Goal: Information Seeking & Learning: Learn about a topic

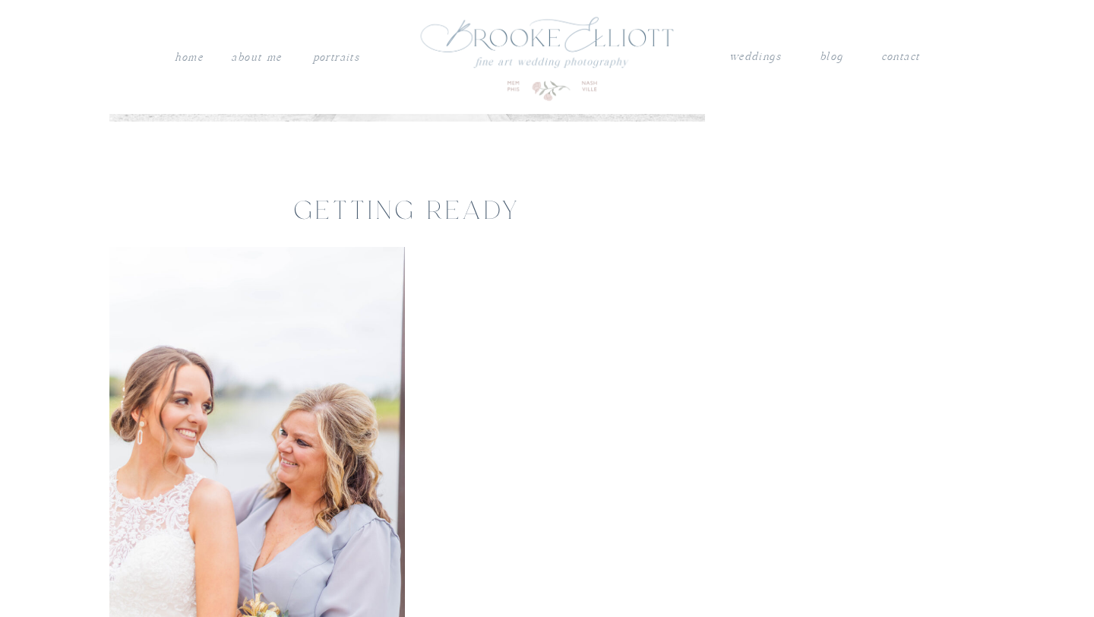
scroll to position [4605, 0]
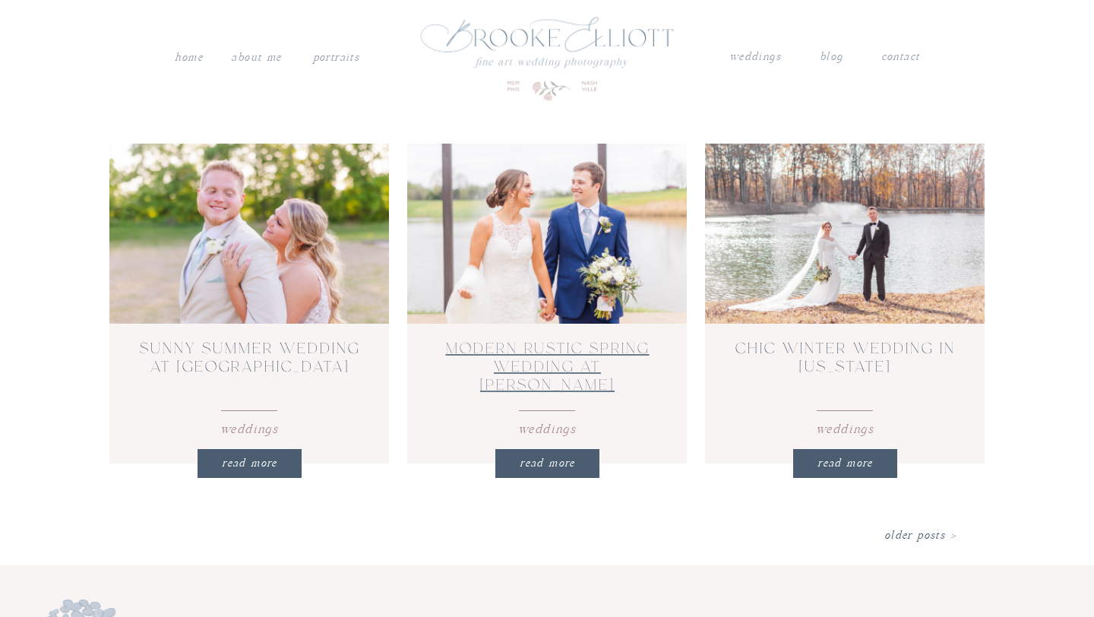
scroll to position [1079, 0]
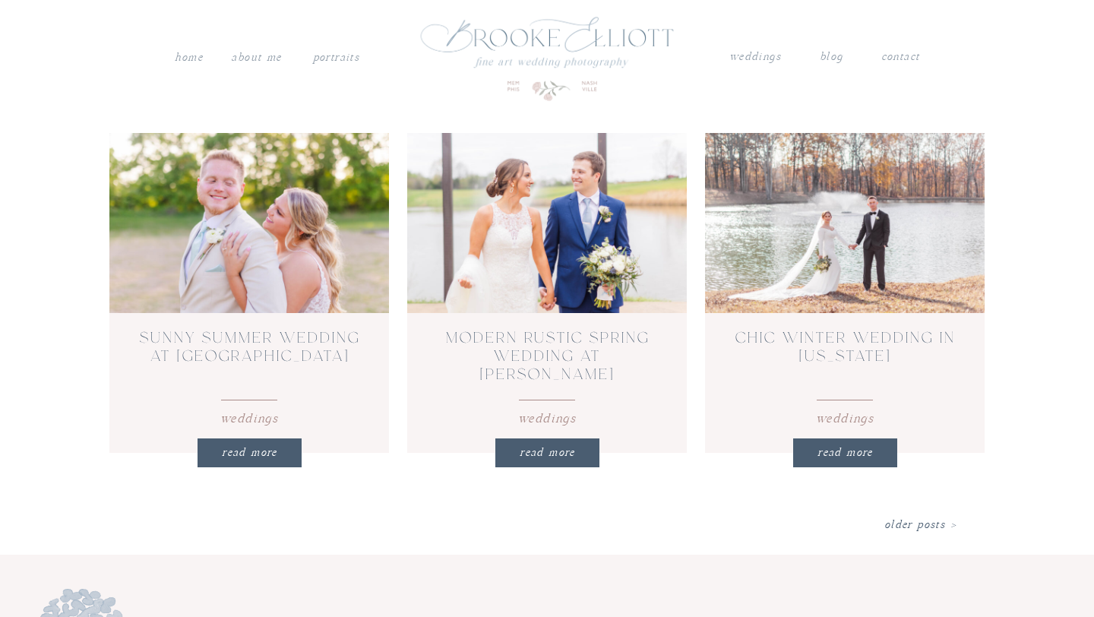
click at [565, 445] on nav "REad More" at bounding box center [547, 454] width 101 height 22
click at [563, 357] on link "Modern Rustic Spring Wedding at [PERSON_NAME][GEOGRAPHIC_DATA]" at bounding box center [548, 366] width 204 height 68
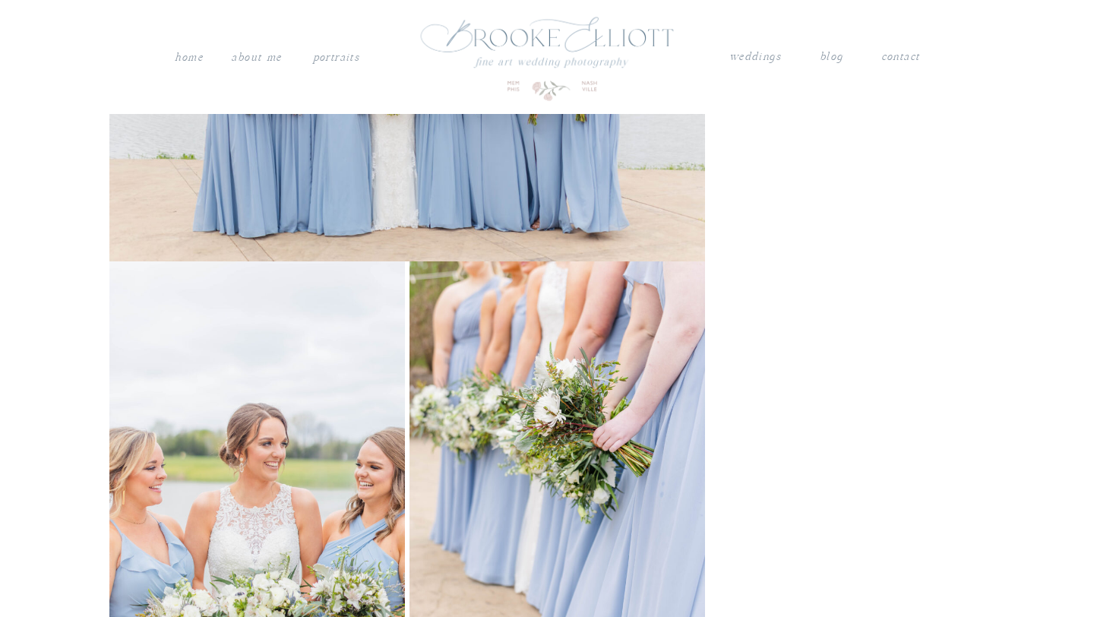
scroll to position [7523, 0]
